Goal: Find specific page/section: Find specific page/section

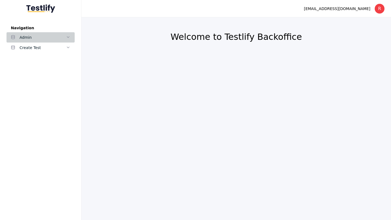
click at [68, 35] on span at bounding box center [68, 37] width 4 height 5
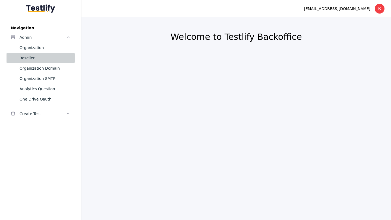
click at [50, 62] on link "Reseller" at bounding box center [41, 58] width 68 height 10
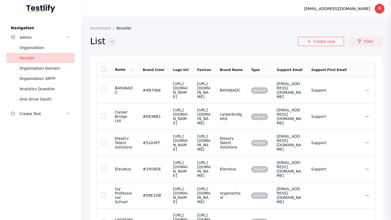
click at [377, 38] on link "Filter" at bounding box center [365, 41] width 34 height 9
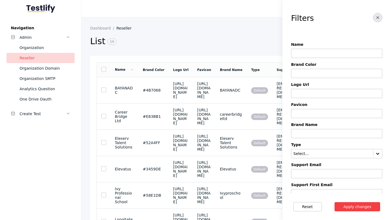
click at [379, 20] on span "button" at bounding box center [377, 17] width 4 height 5
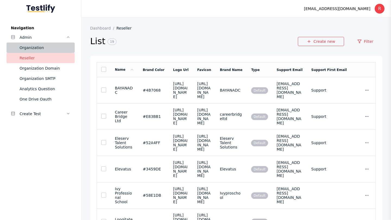
click at [40, 46] on div "Organization" at bounding box center [45, 48] width 51 height 7
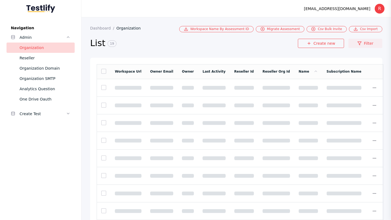
click at [366, 42] on link "Filter" at bounding box center [365, 43] width 34 height 9
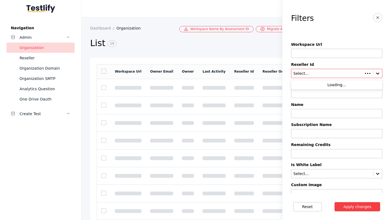
click at [340, 74] on input "text" at bounding box center [327, 74] width 69 height 4
click at [344, 111] on input at bounding box center [336, 113] width 91 height 9
click at [373, 76] on div at bounding box center [377, 73] width 9 height 9
click at [379, 74] on icon at bounding box center [377, 73] width 5 height 5
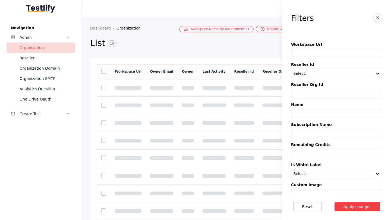
click at [337, 70] on div "Select..." at bounding box center [336, 73] width 91 height 9
click at [312, 124] on label "Subscription Name" at bounding box center [336, 125] width 91 height 4
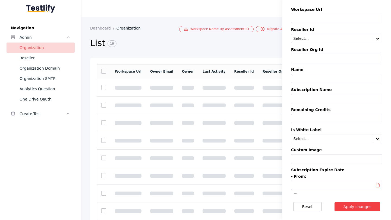
scroll to position [27, 0]
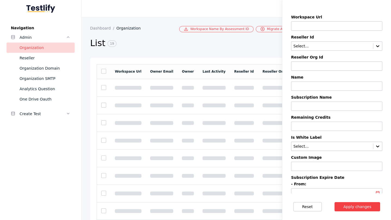
click at [336, 87] on input at bounding box center [336, 86] width 91 height 9
type input "*"
